Goal: Check status

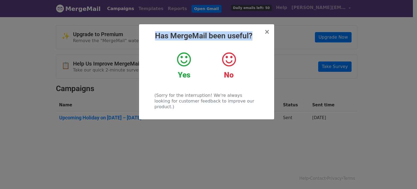
click at [271, 33] on div "× Has MergeMail been useful? Yes No (Sorry for the interruption! We're always l…" at bounding box center [206, 71] width 135 height 95
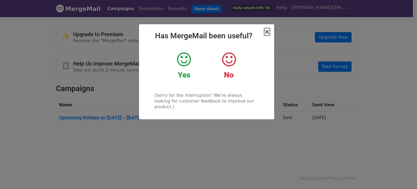
click at [270, 33] on span "×" at bounding box center [266, 32] width 5 height 8
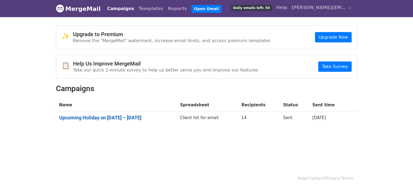
click at [165, 115] on link "Upcoming Holiday on 27th August – Ganesh Chaturthi" at bounding box center [116, 118] width 115 height 6
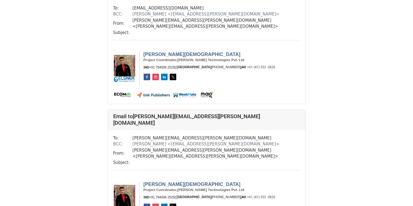
scroll to position [153, 0]
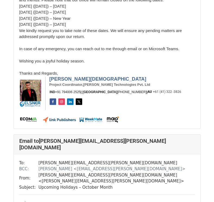
scroll to position [462, 0]
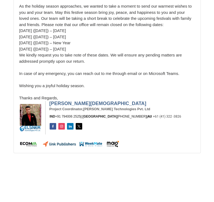
scroll to position [3329, 0]
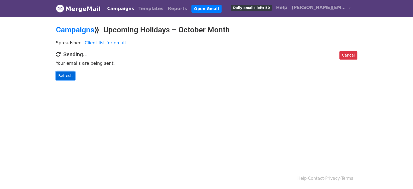
click at [69, 77] on link "Refresh" at bounding box center [65, 75] width 19 height 8
